Goal: Task Accomplishment & Management: Complete application form

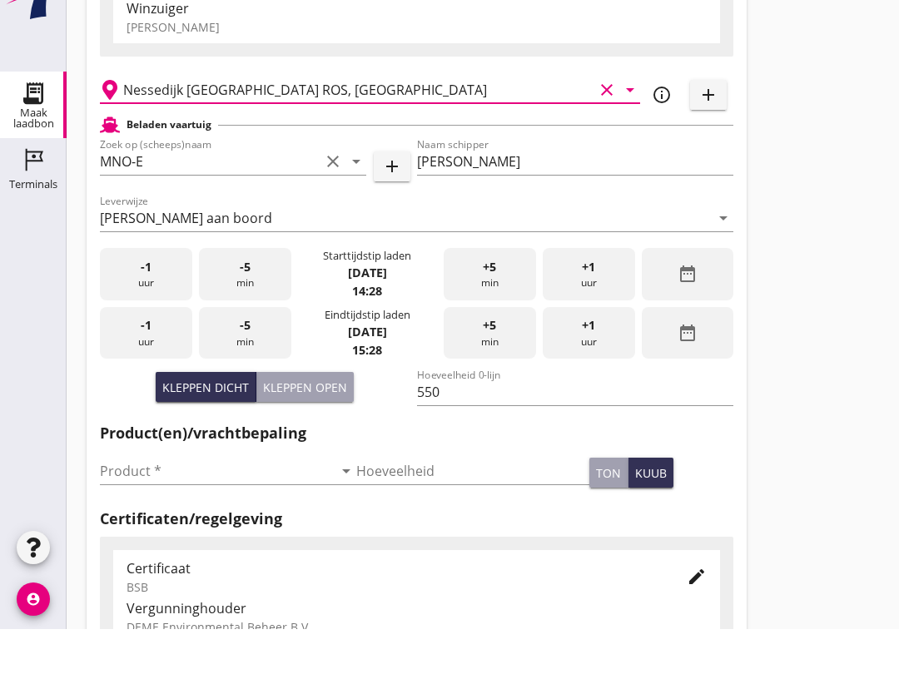
scroll to position [698, 0]
click at [209, 524] on input "Product *" at bounding box center [216, 516] width 233 height 27
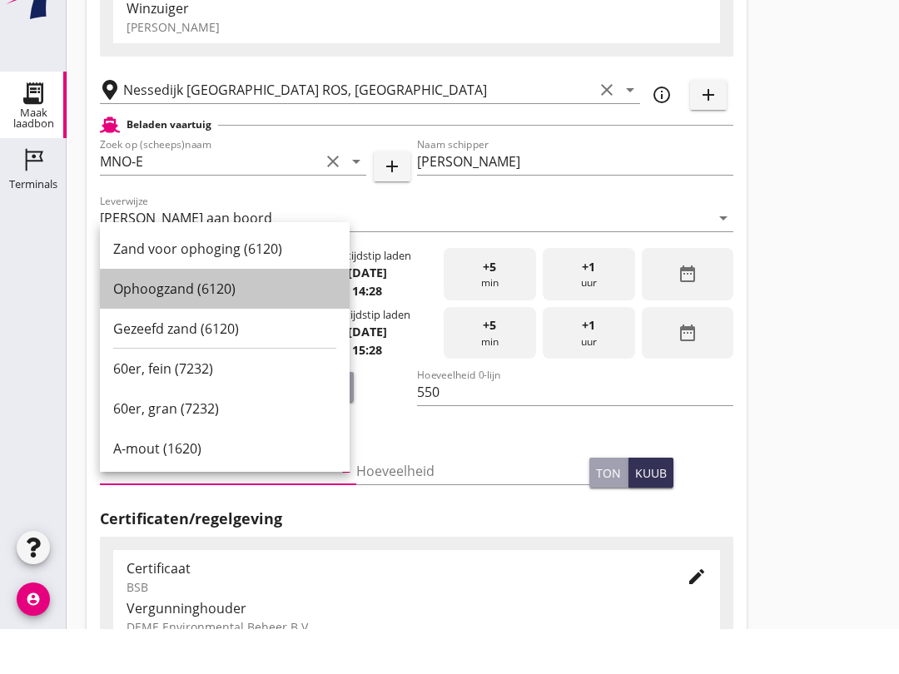
click at [206, 329] on div "Ophoogzand (6120)" at bounding box center [224, 334] width 223 height 20
type input "Ophoogzand (6120)"
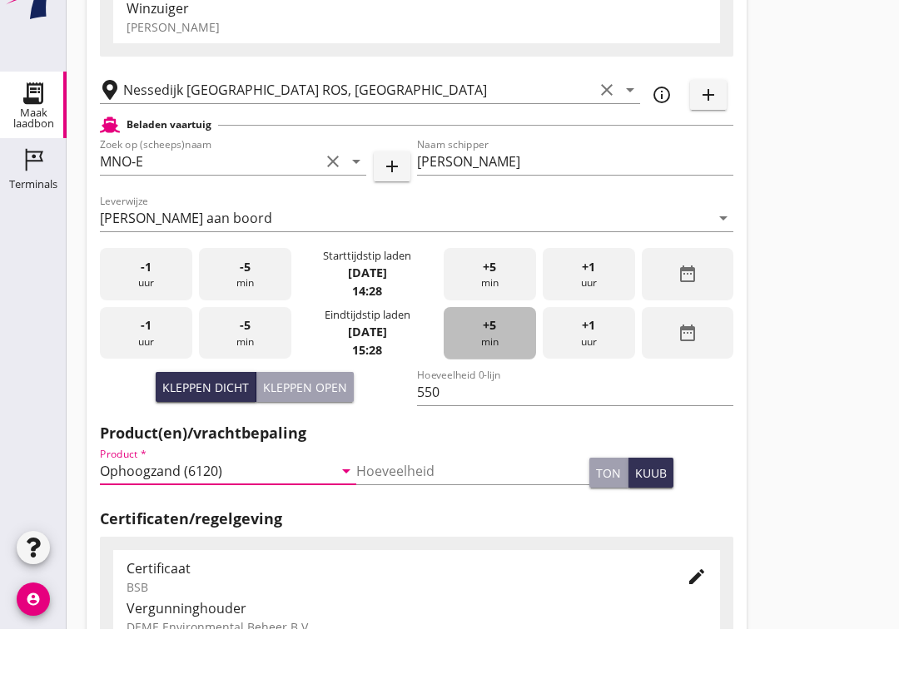
click at [473, 402] on div "+5 min" at bounding box center [490, 378] width 92 height 52
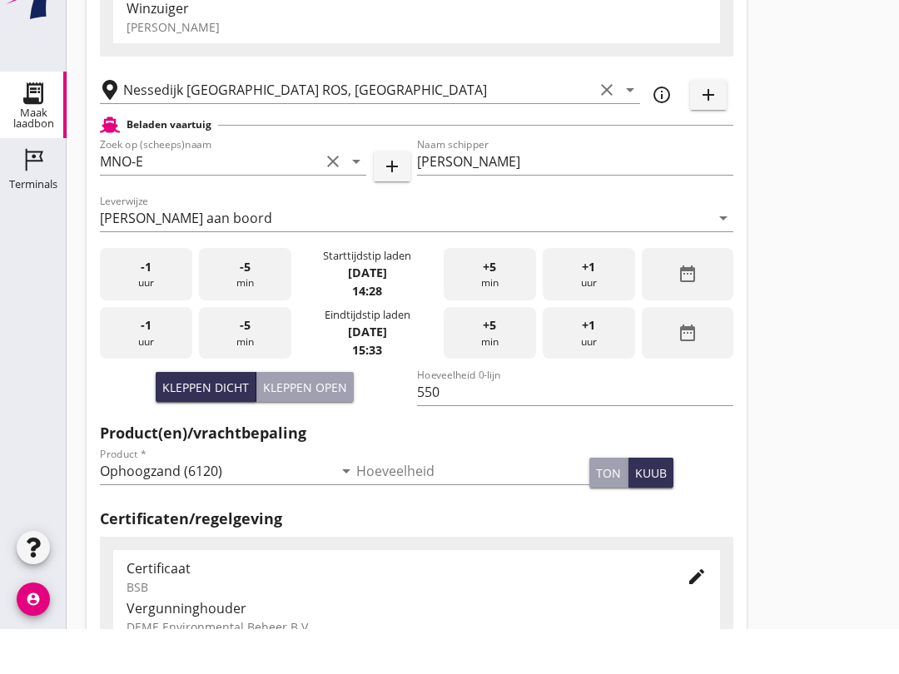
scroll to position [154, 0]
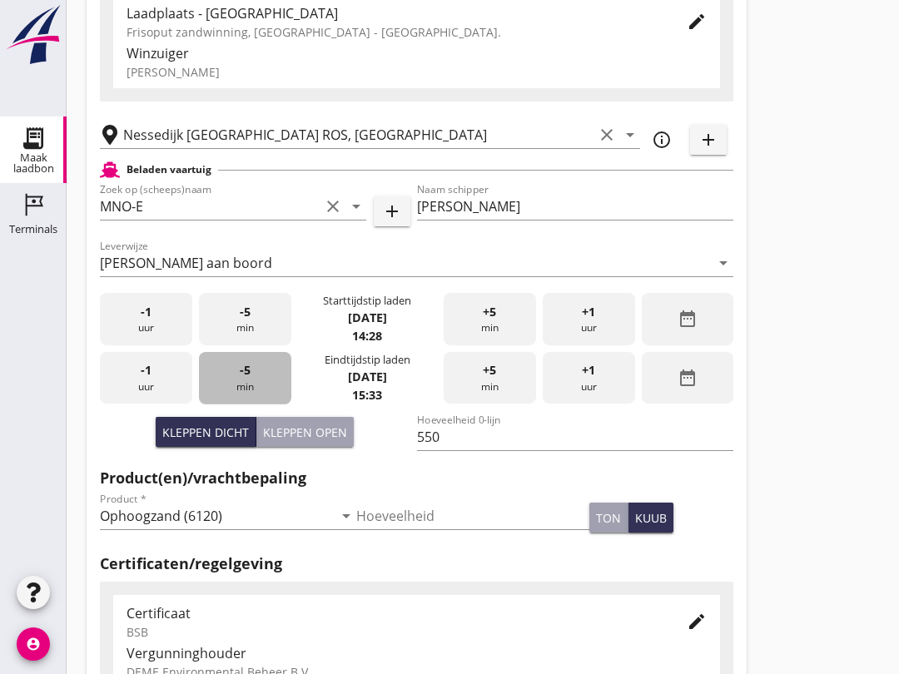
click at [248, 380] on span "-5" at bounding box center [245, 370] width 11 height 18
click at [245, 402] on div "-5 min" at bounding box center [245, 378] width 92 height 52
click at [246, 395] on div "-5 min" at bounding box center [245, 378] width 92 height 52
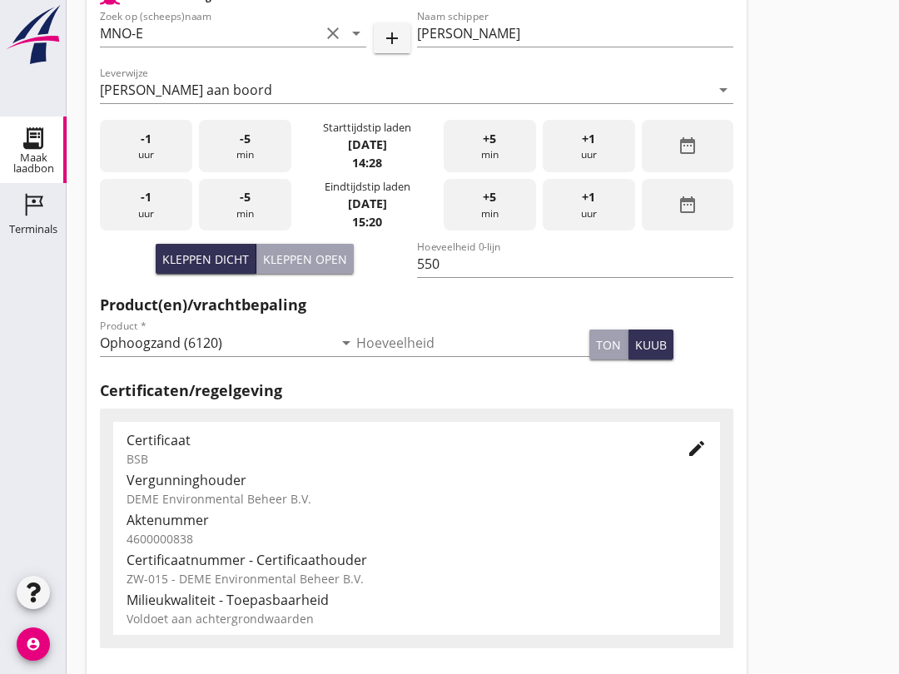
scroll to position [529, 0]
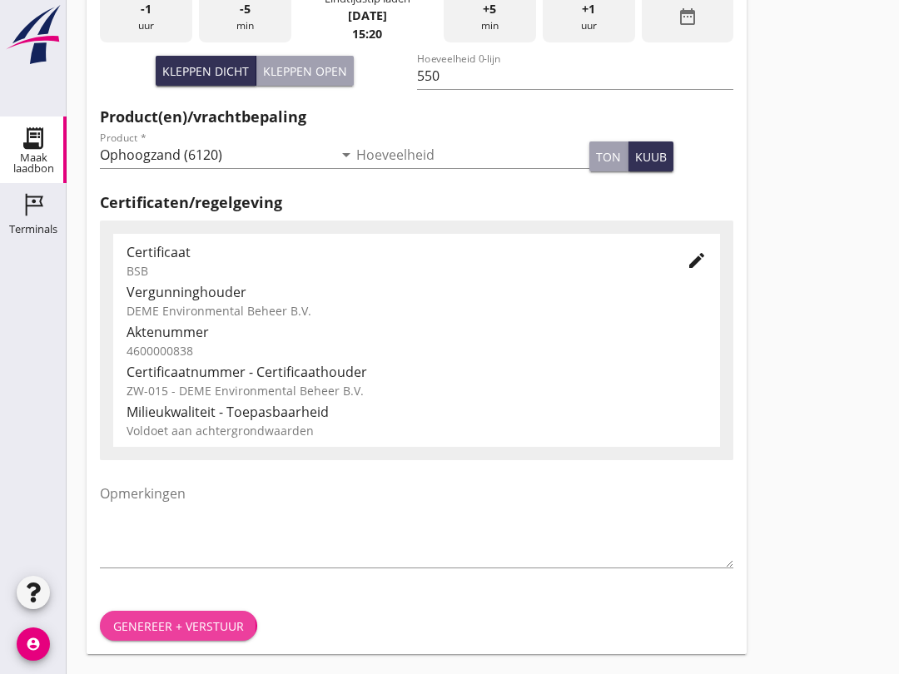
click at [224, 619] on div "Genereer + verstuur" at bounding box center [178, 626] width 131 height 17
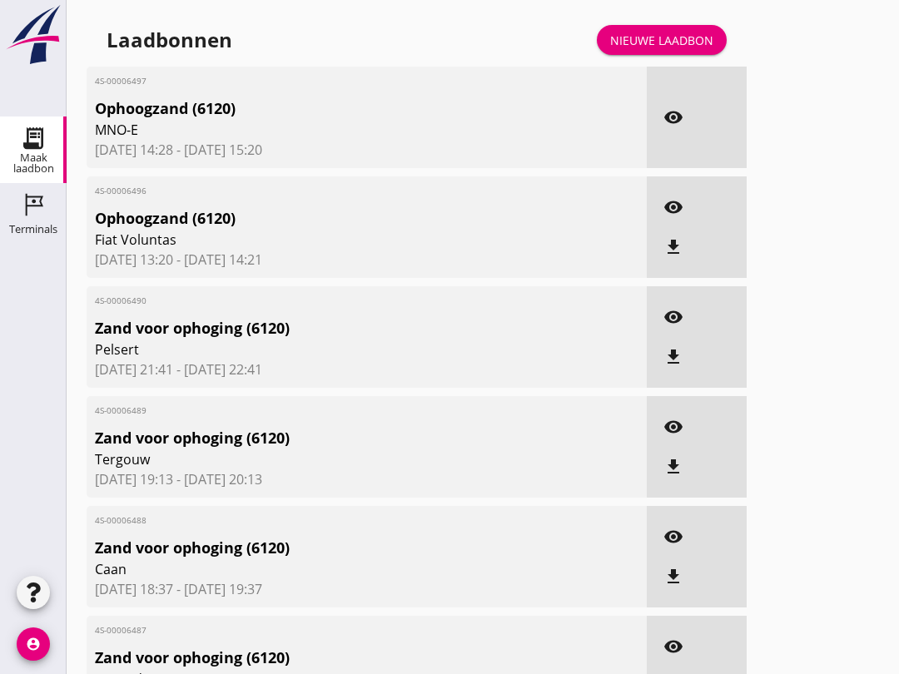
click at [663, 43] on link "Nieuwe laadbon" at bounding box center [662, 40] width 130 height 30
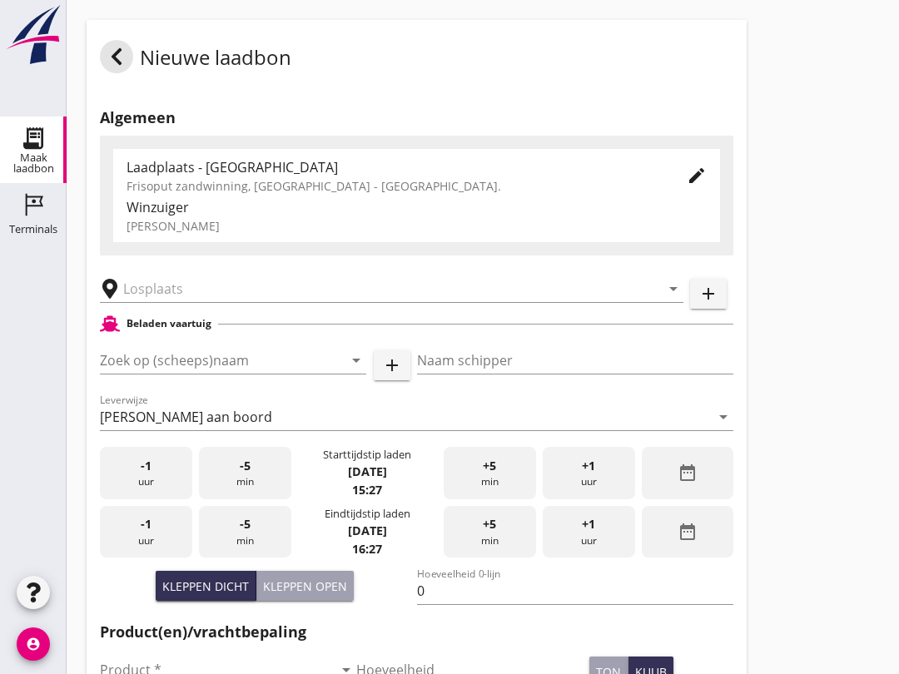
click at [201, 374] on input "Zoek op (scheeps)naam" at bounding box center [210, 360] width 220 height 27
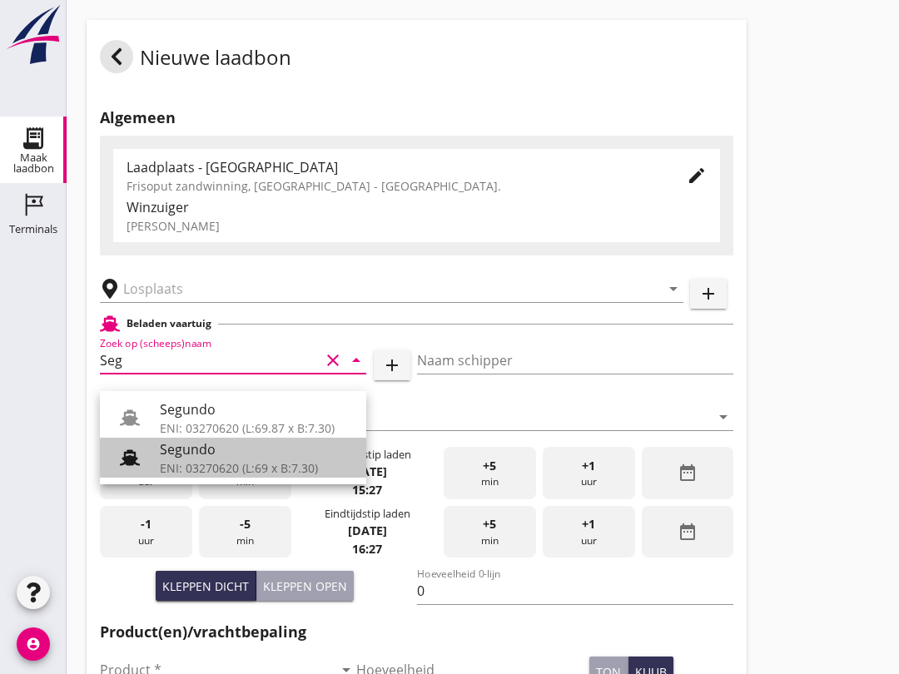
click at [207, 461] on div "ENI: 03270620 (L:69 x B:7.30)" at bounding box center [256, 467] width 193 height 17
type input "Segundo"
type input "[PERSON_NAME]"
type input "478"
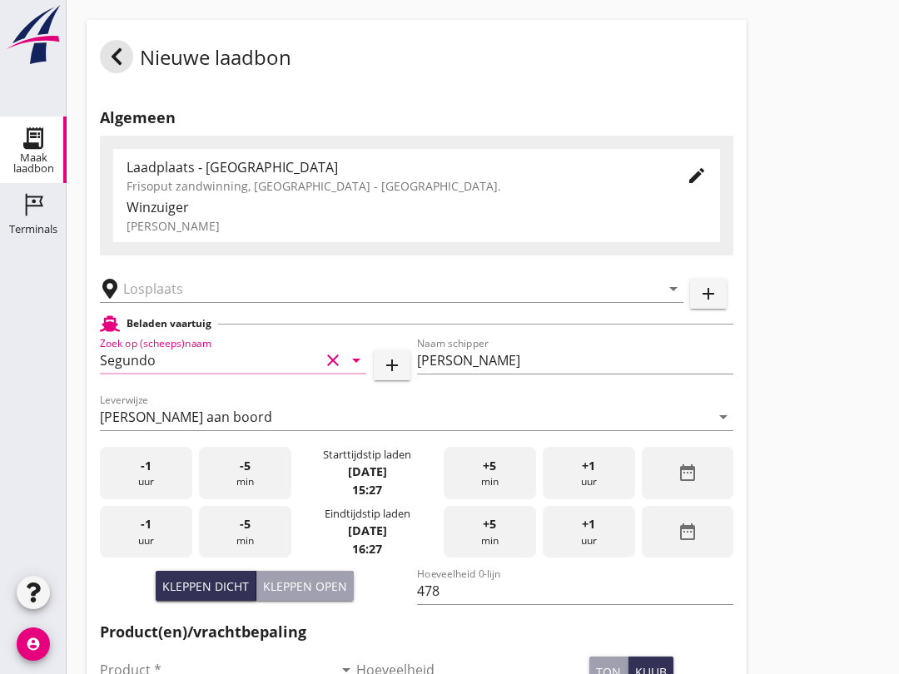
click at [216, 293] on input "text" at bounding box center [380, 289] width 514 height 27
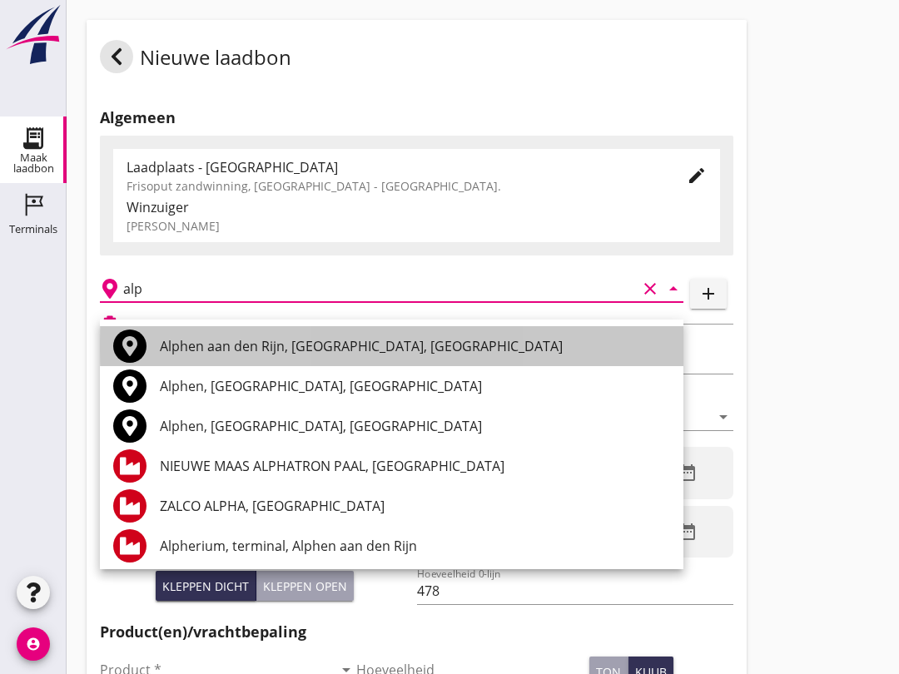
click at [430, 355] on div "Alphen aan den Rijn, [GEOGRAPHIC_DATA], [GEOGRAPHIC_DATA]" at bounding box center [415, 346] width 510 height 20
type input "Alphen aan den Rijn, [GEOGRAPHIC_DATA], [GEOGRAPHIC_DATA]"
